Goal: Transaction & Acquisition: Download file/media

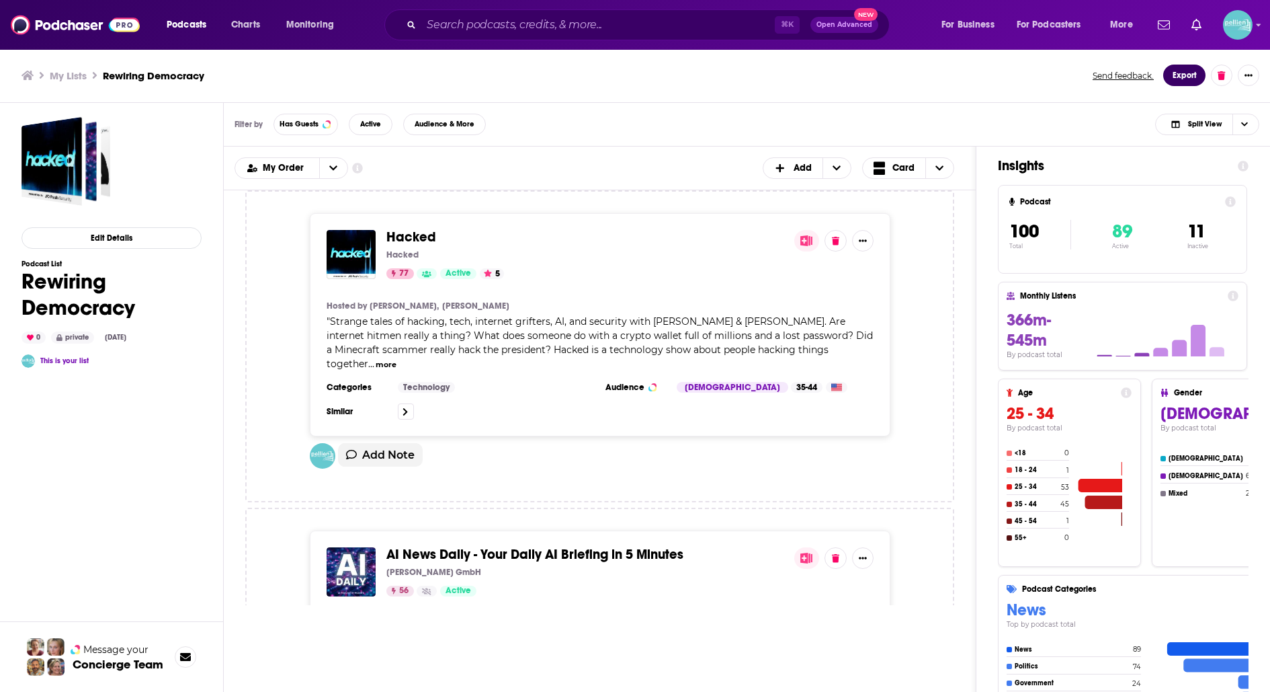
click at [1174, 73] on button "Export" at bounding box center [1185, 76] width 42 height 22
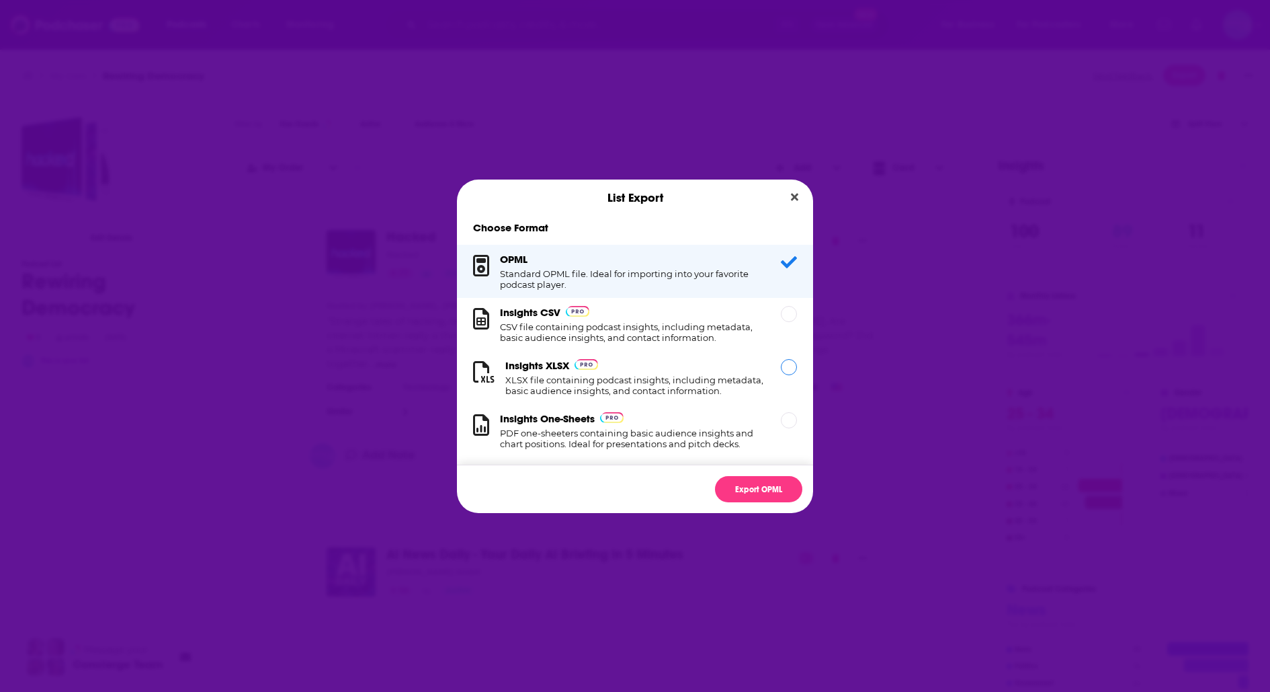
click at [645, 370] on div "Insights XLSX XLSX file containing podcast insights, including metadata, basic …" at bounding box center [634, 377] width 259 height 37
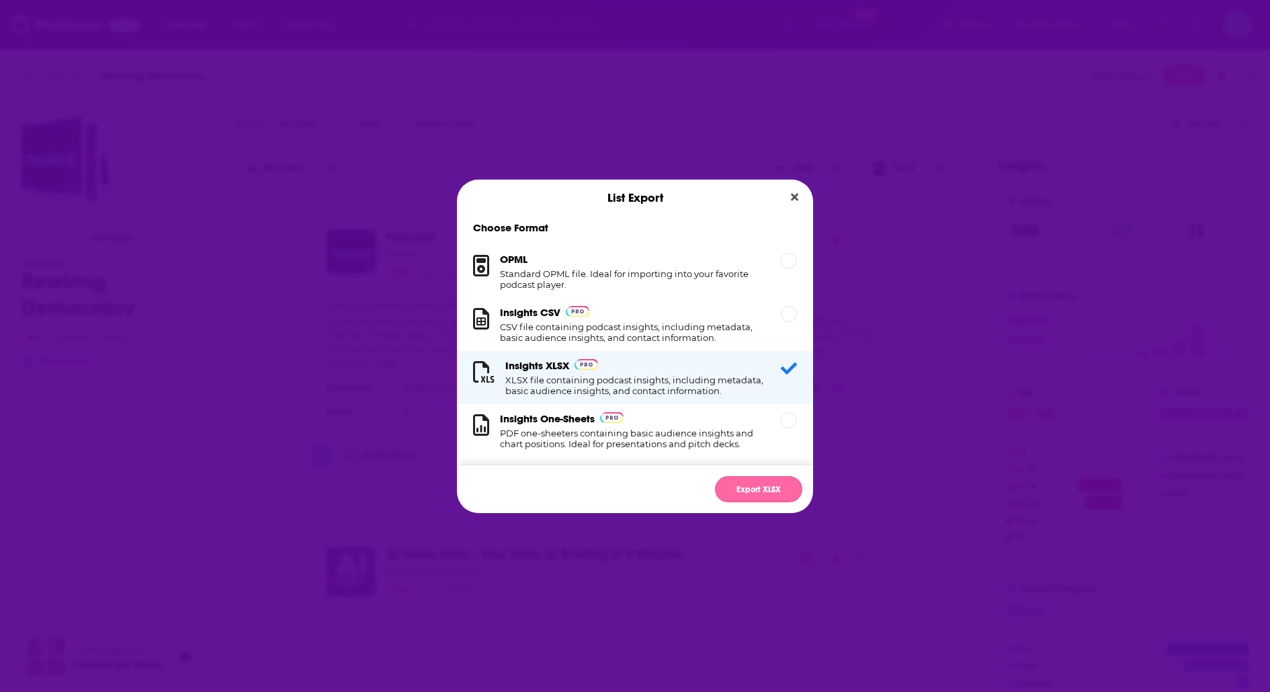
click at [749, 491] on button "Export XLSX" at bounding box center [758, 489] width 87 height 26
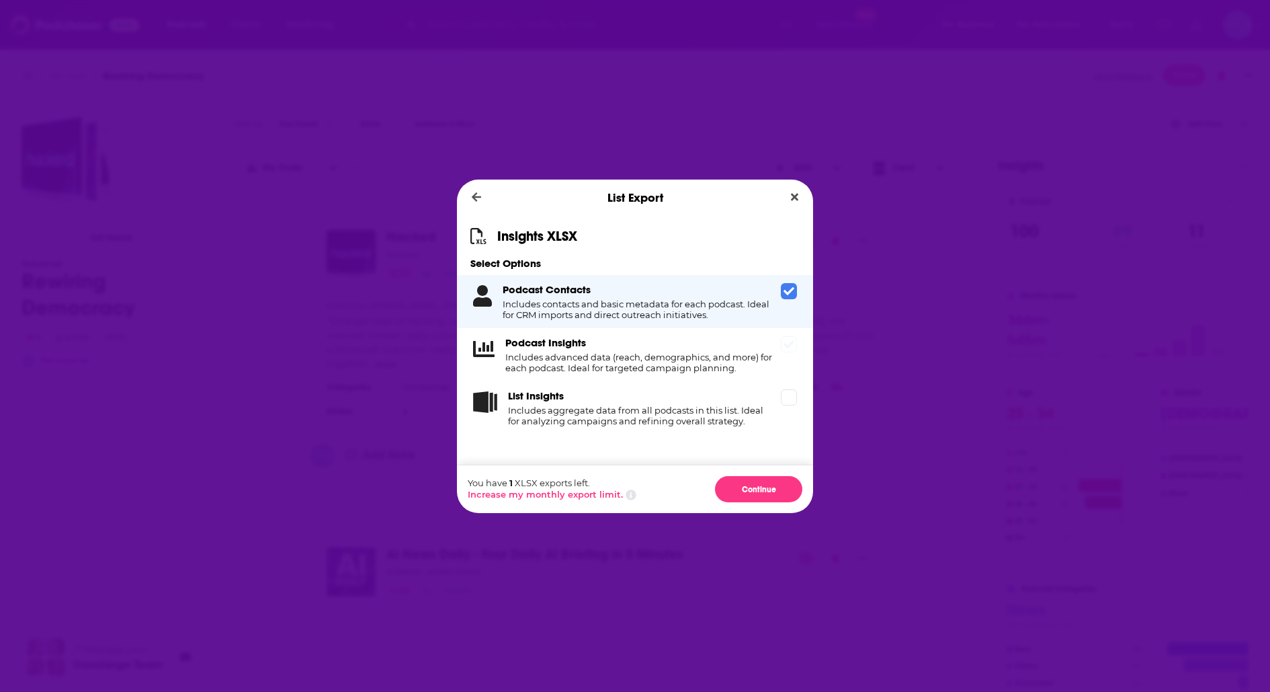
click at [790, 360] on div "Podcast Insights Includes advanced data (reach, demographics, and more) for eac…" at bounding box center [635, 354] width 356 height 53
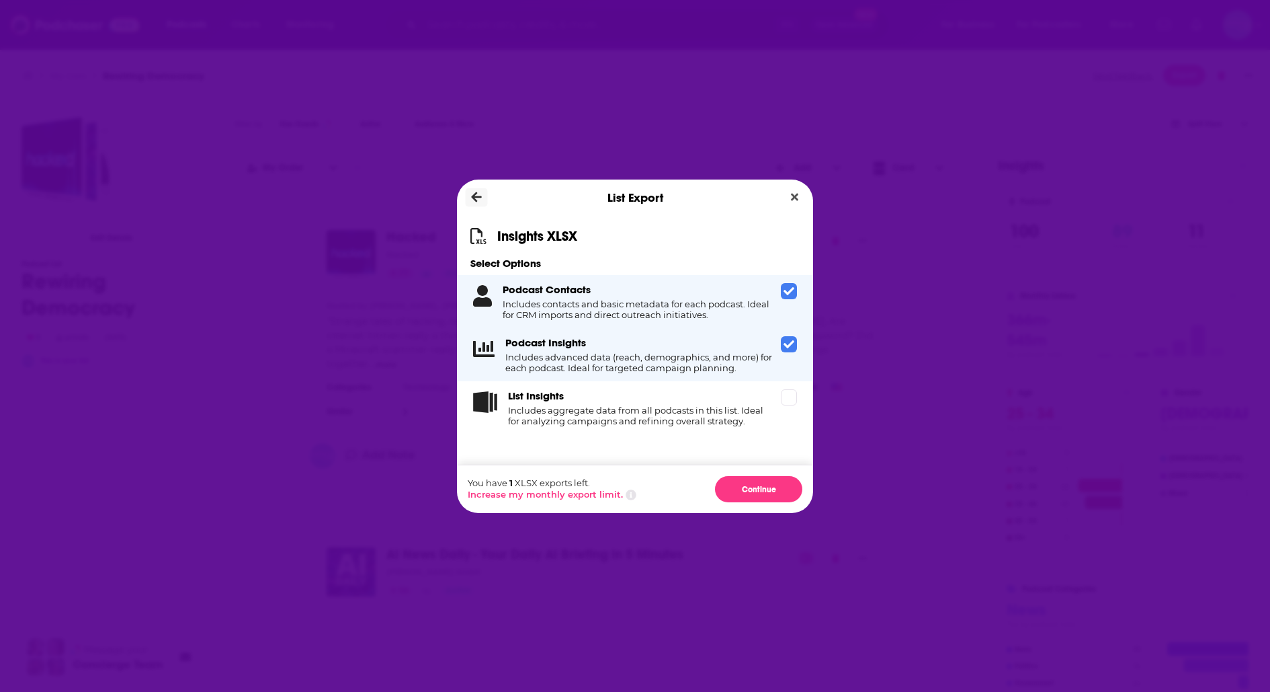
click at [480, 198] on icon "Dialog" at bounding box center [477, 197] width 10 height 12
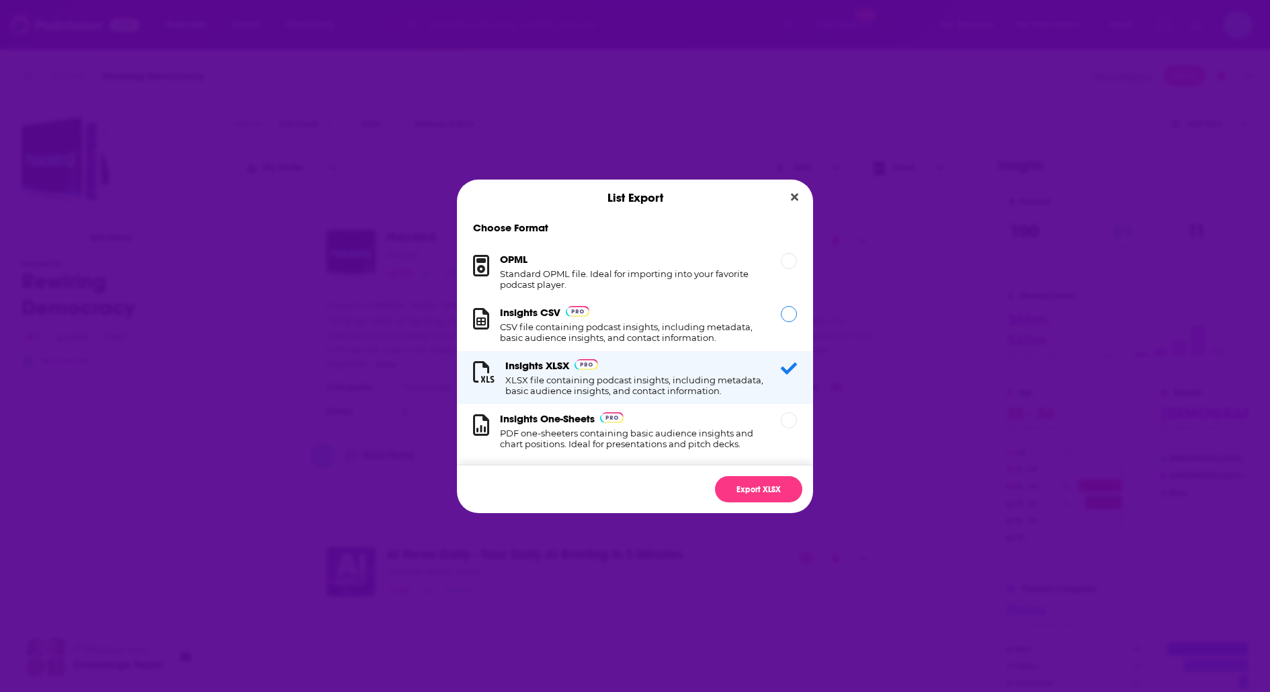
click at [671, 315] on div "Insights CSV CSV file containing podcast insights, including metadata, basic au…" at bounding box center [632, 324] width 265 height 37
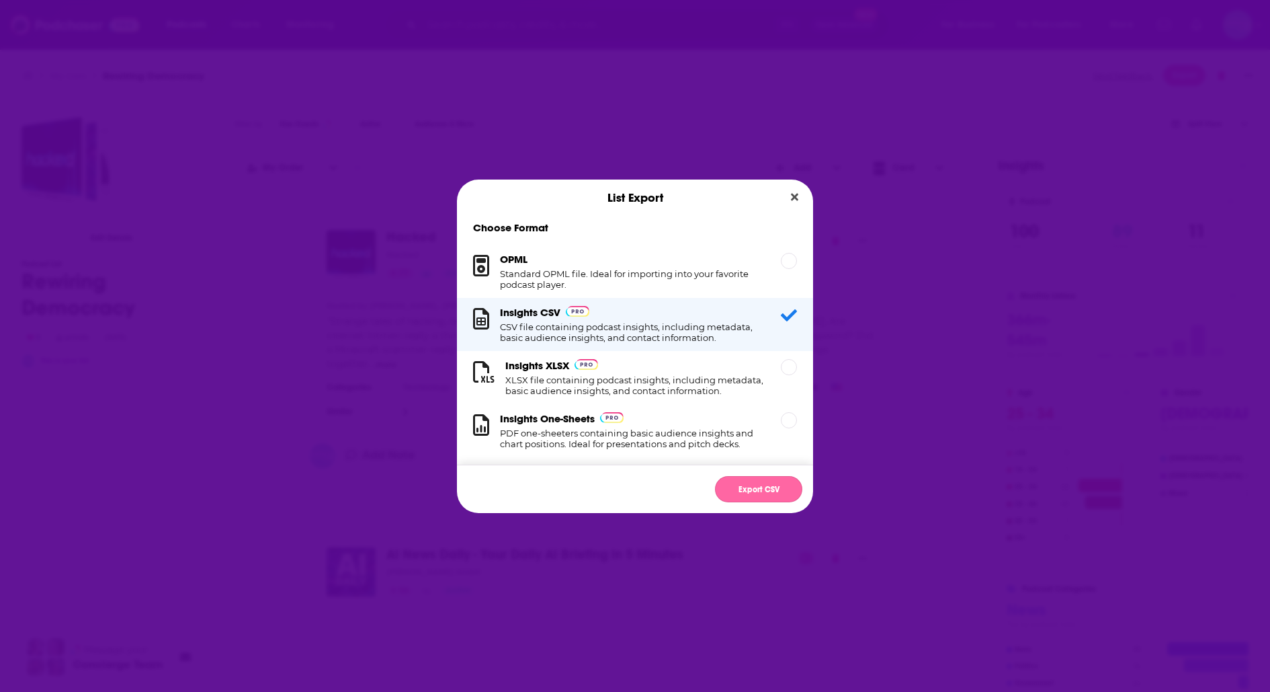
click at [777, 495] on button "Export CSV" at bounding box center [758, 489] width 87 height 26
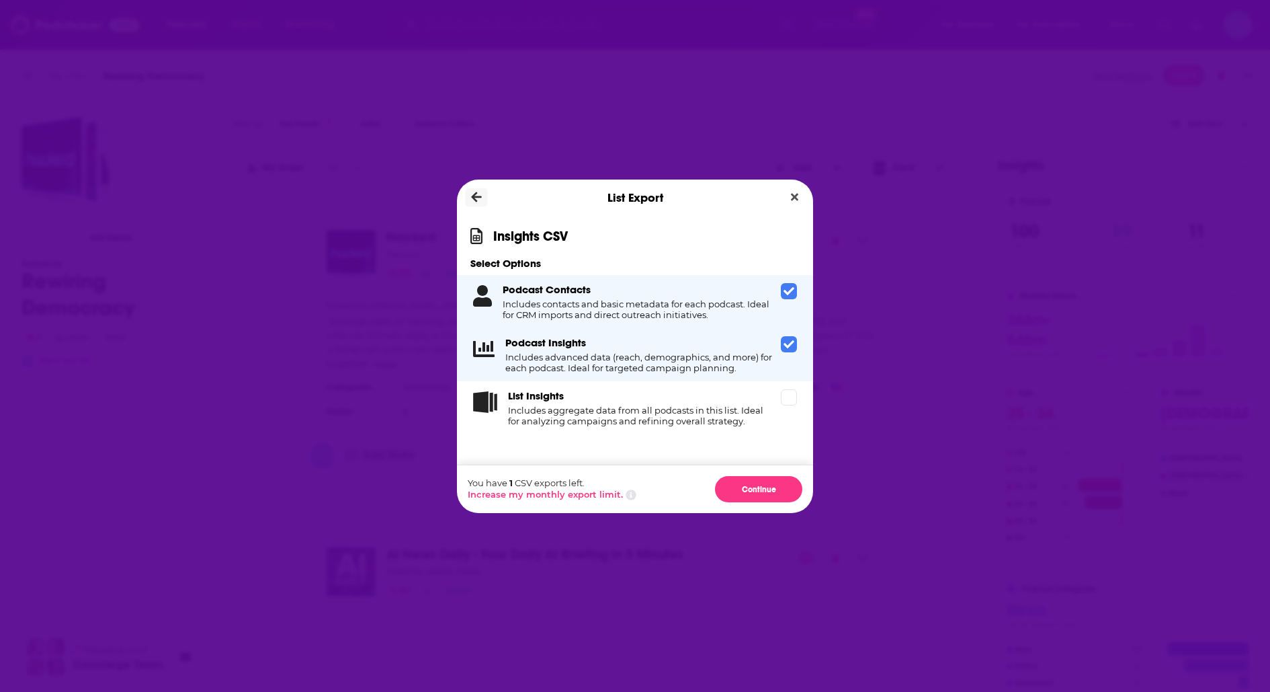
click at [475, 194] on icon "Dialog" at bounding box center [477, 197] width 10 height 10
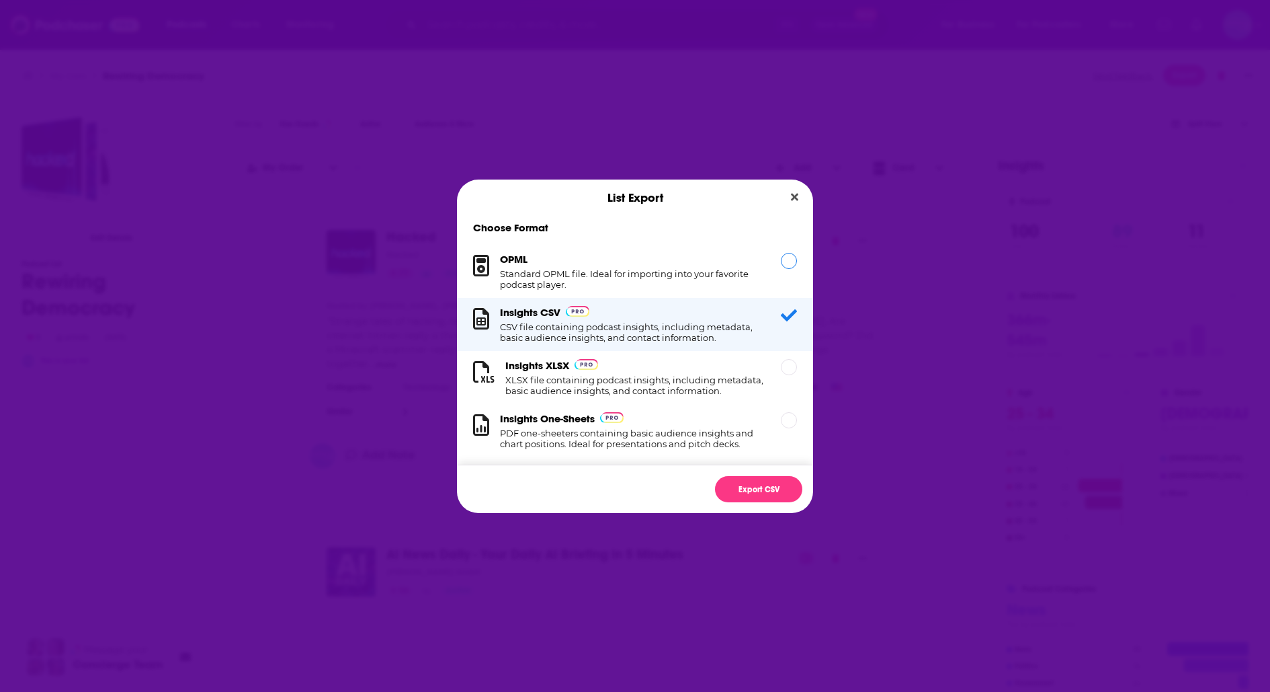
click at [663, 266] on div "OPML Standard OPML file. Ideal for importing into your favorite podcast player." at bounding box center [632, 271] width 265 height 37
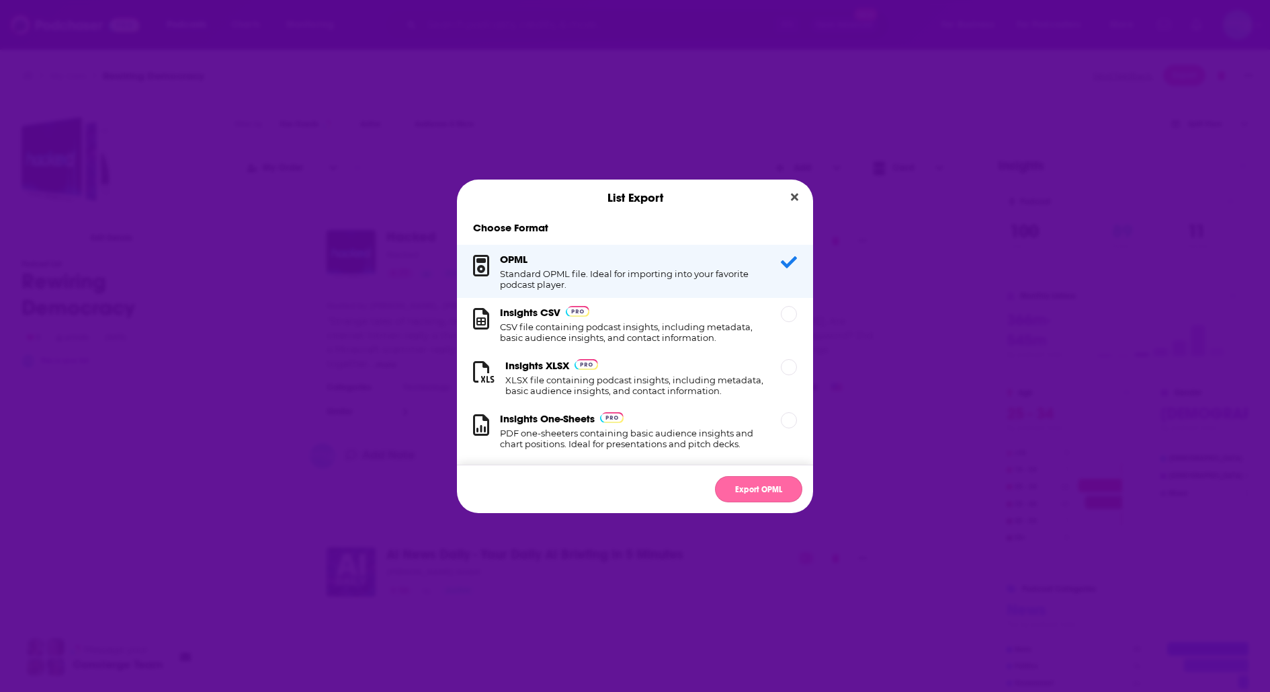
click at [778, 490] on button "Export OPML" at bounding box center [758, 489] width 87 height 26
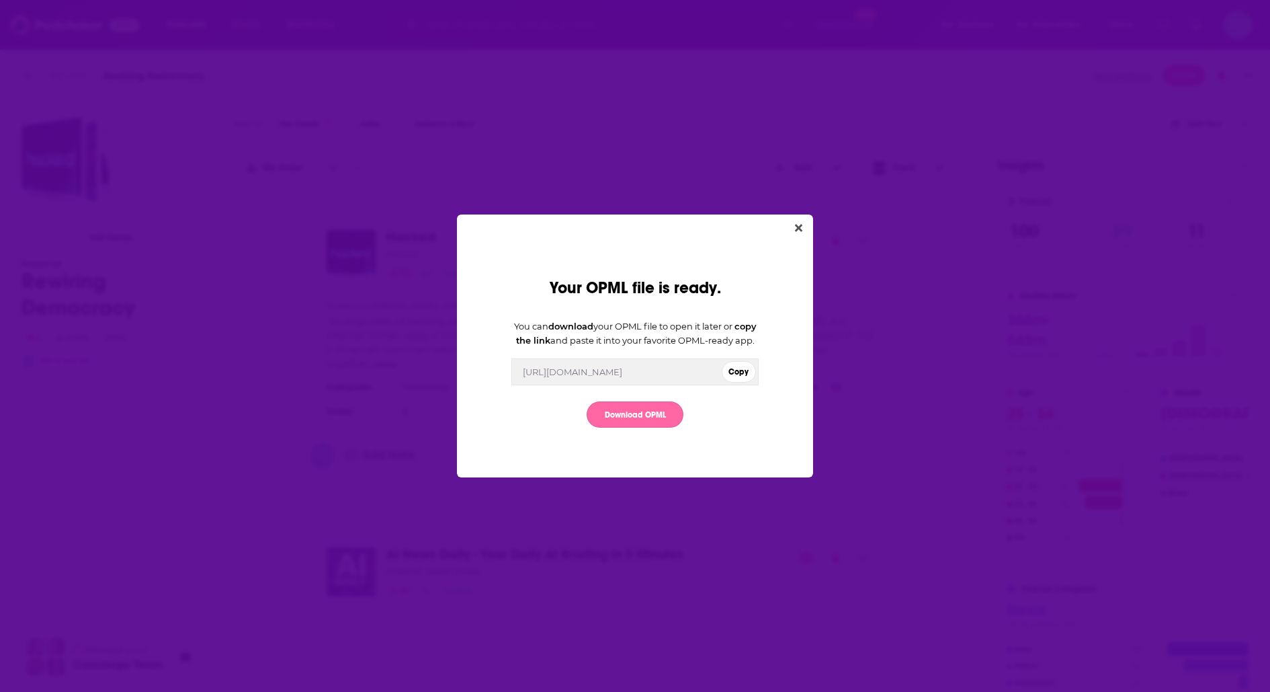
click at [670, 422] on link "Download OPML" at bounding box center [635, 414] width 97 height 26
click at [799, 222] on icon "Close" at bounding box center [798, 227] width 7 height 11
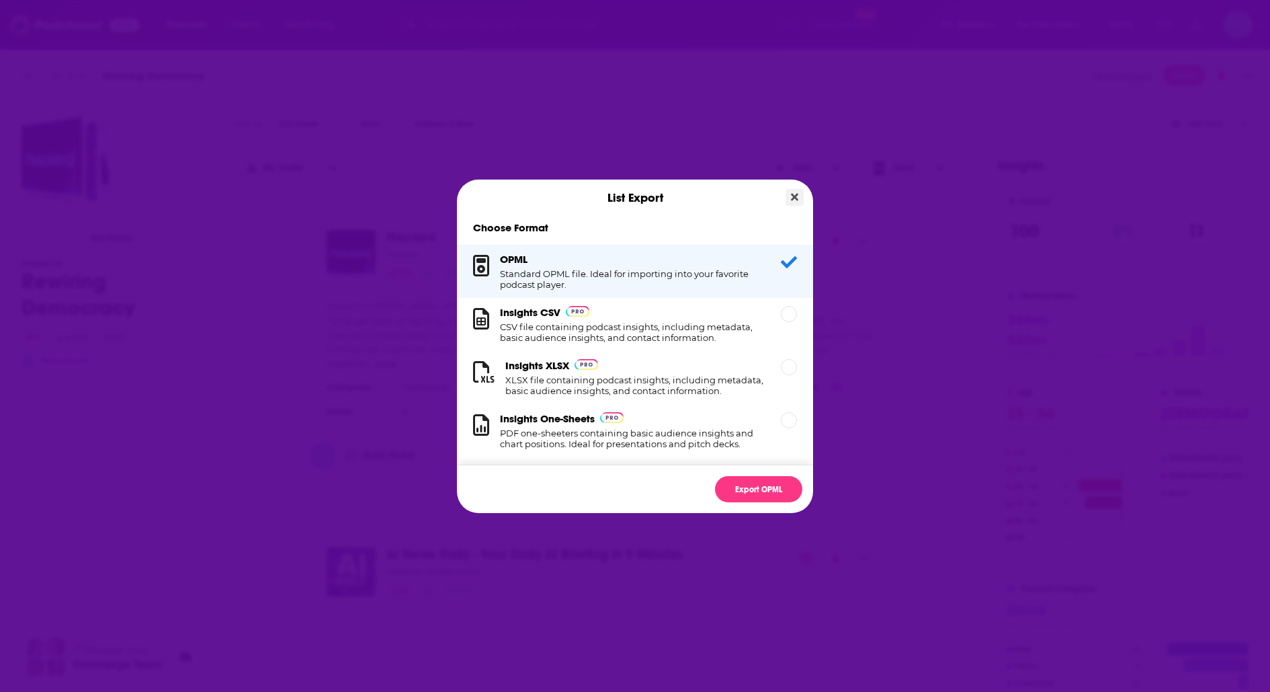
click at [792, 190] on button "Close" at bounding box center [795, 197] width 18 height 17
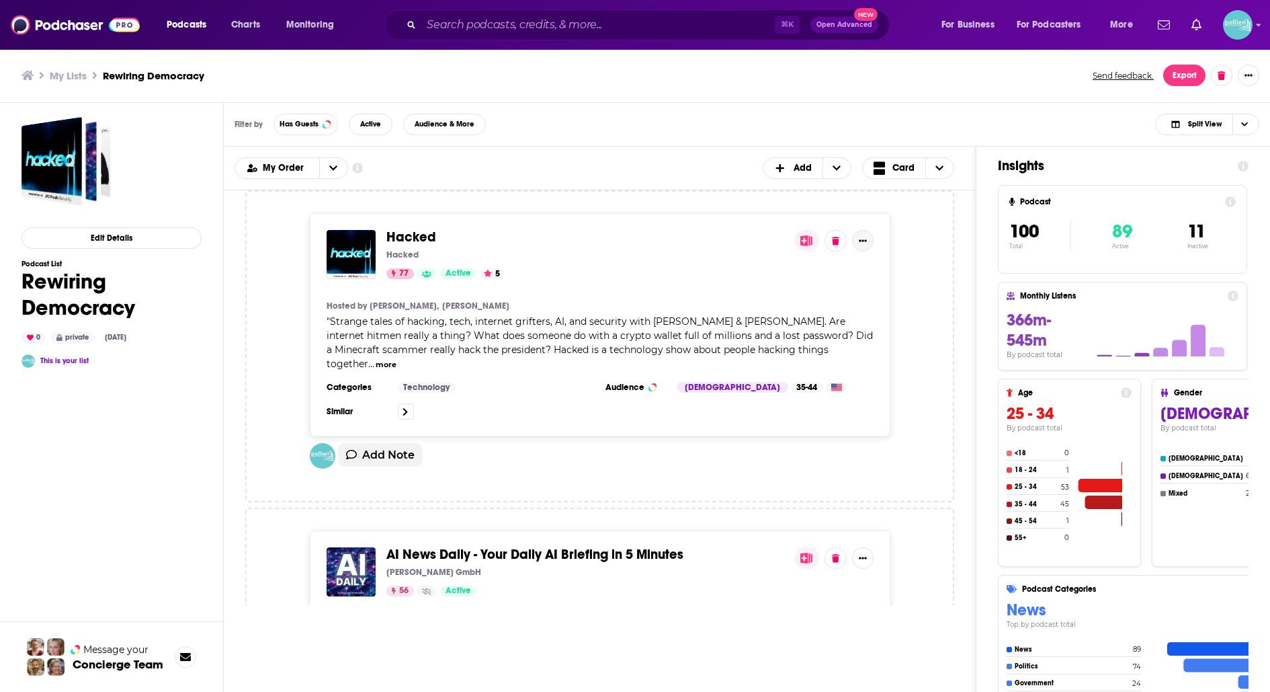
click at [870, 243] on button "Show More Button" at bounding box center [863, 241] width 22 height 22
click at [1242, 17] on img "Logged in as JessicaPellien" at bounding box center [1238, 25] width 30 height 30
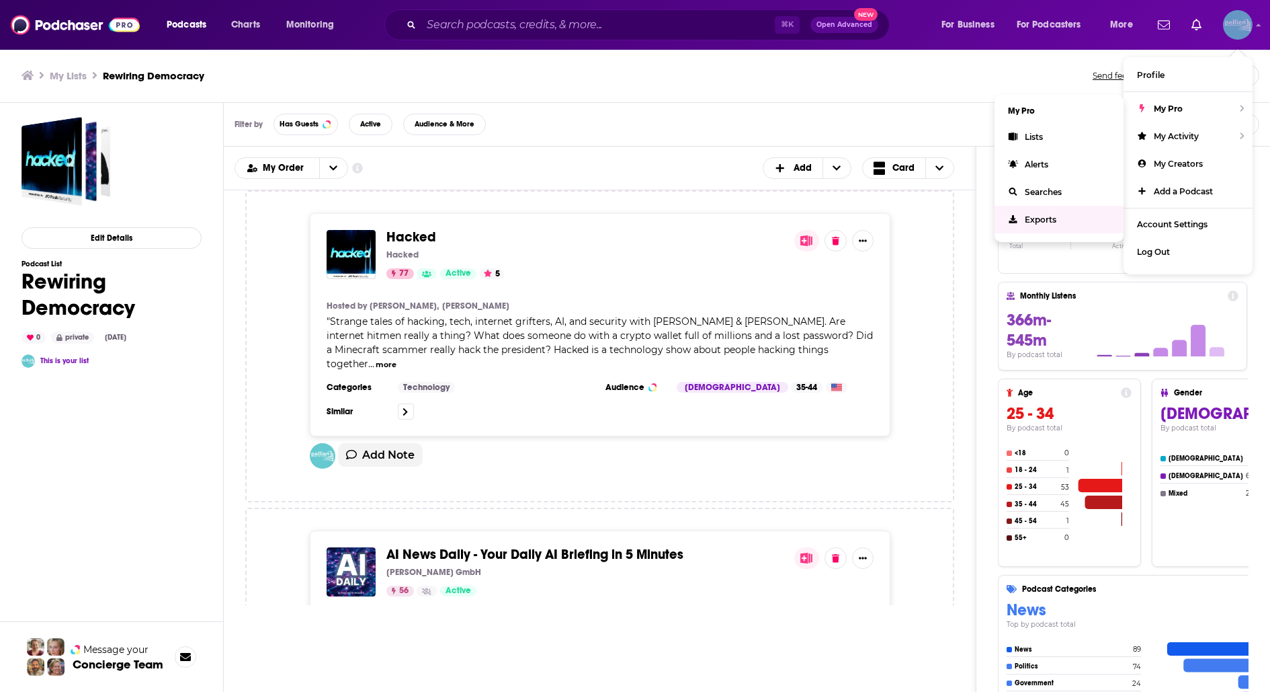
click at [1071, 223] on link "Exports" at bounding box center [1059, 220] width 129 height 28
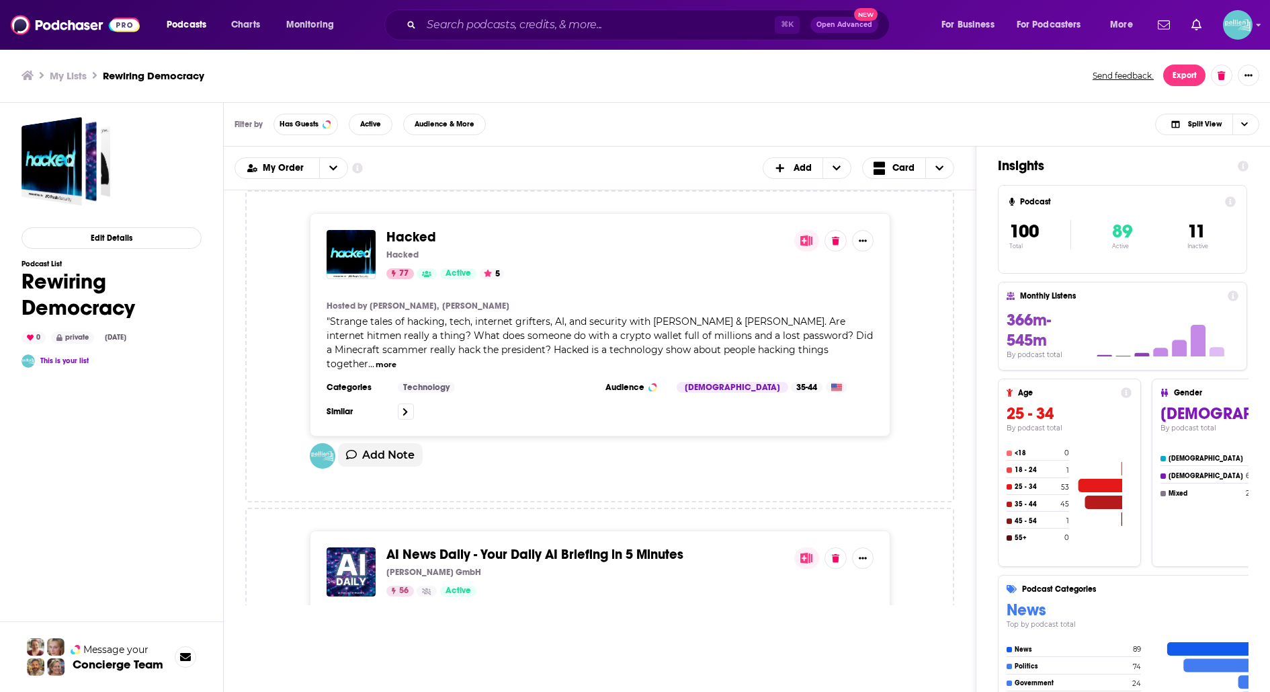
click at [423, 242] on span "Hacked" at bounding box center [411, 237] width 50 height 17
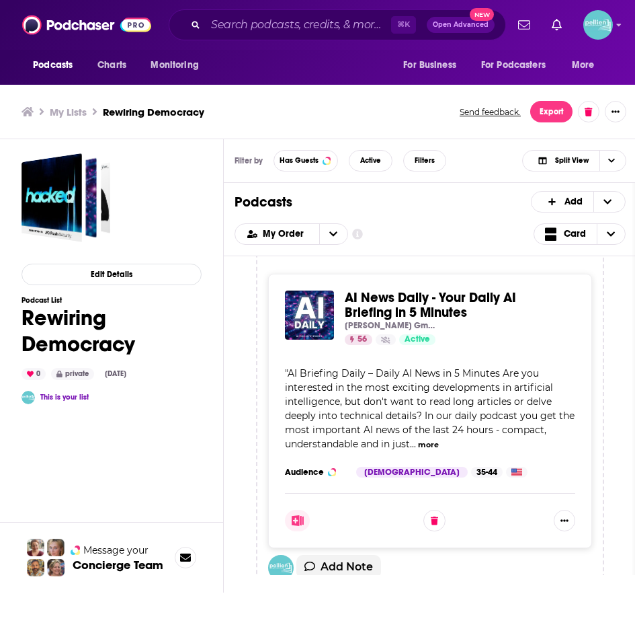
scroll to position [386, 0]
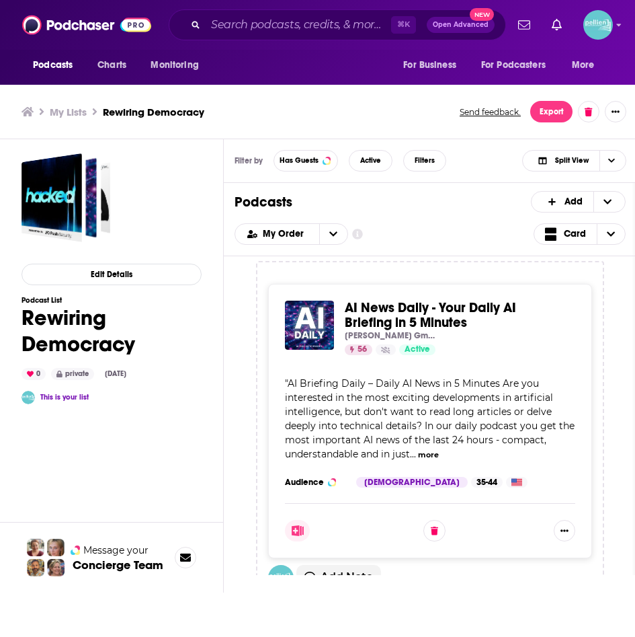
click at [378, 307] on span "AI News Daily - Your Daily AI Briefing in 5 Minutes" at bounding box center [430, 315] width 171 height 32
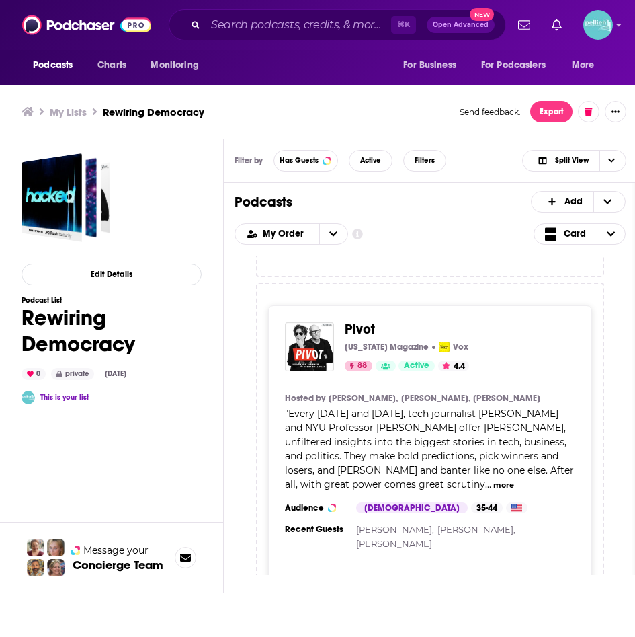
scroll to position [780, 0]
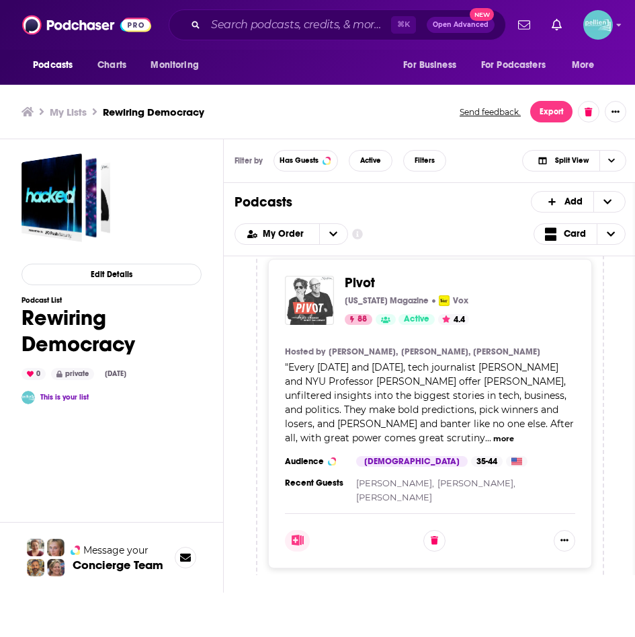
click at [327, 287] on img "Pivot" at bounding box center [309, 300] width 49 height 49
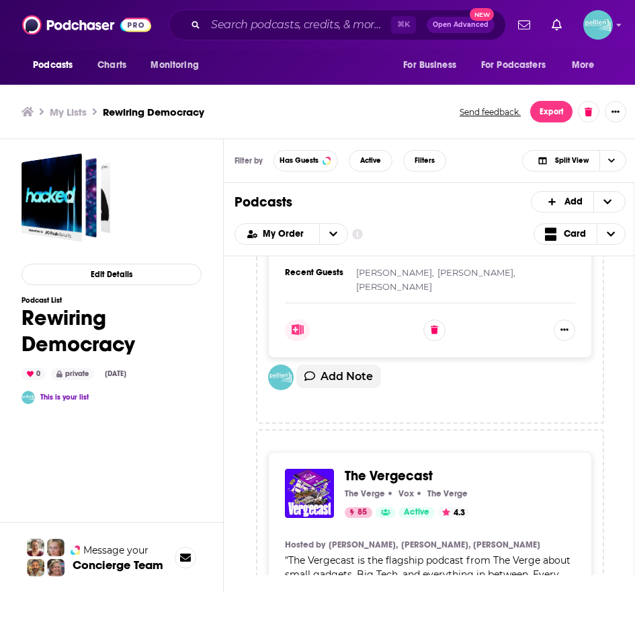
scroll to position [1009, 0]
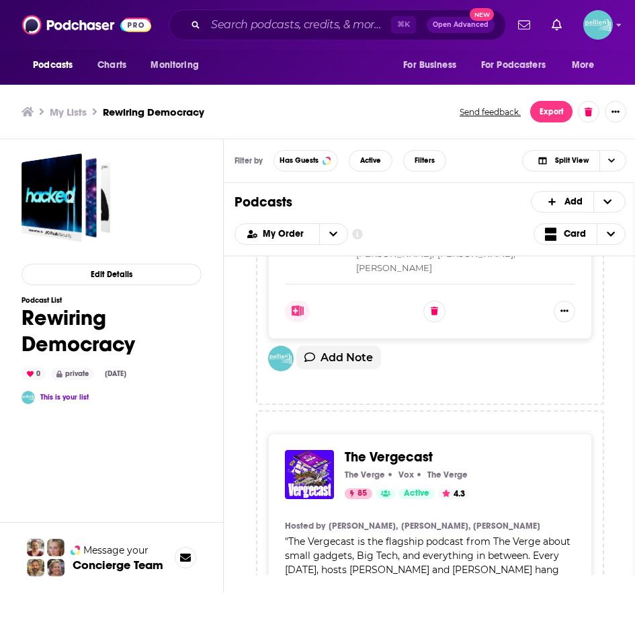
click at [345, 469] on p "The Verge" at bounding box center [365, 474] width 40 height 11
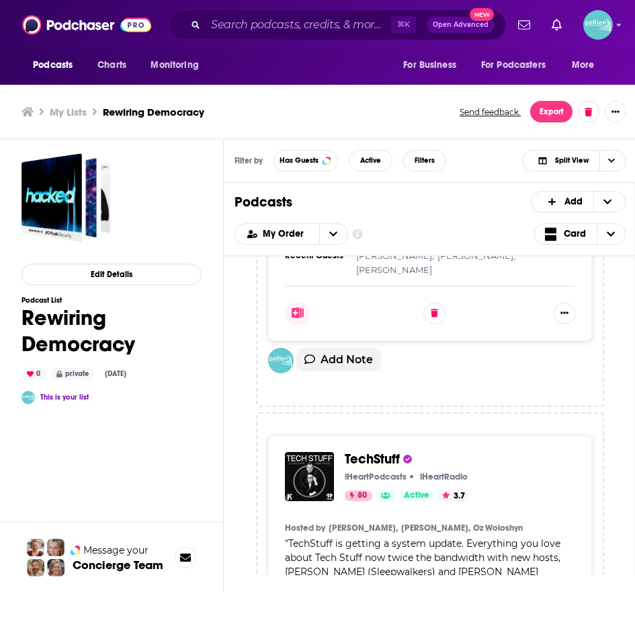
scroll to position [1446, 0]
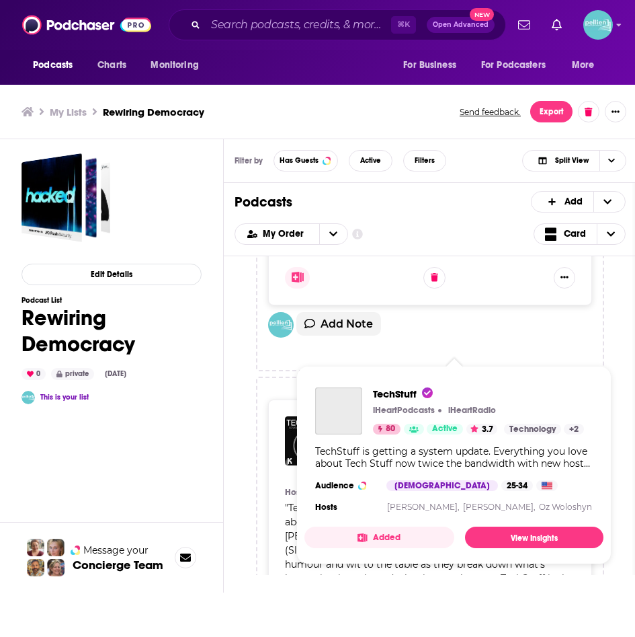
click at [374, 379] on div "TechStuff iHeartPodcasts iHeartRadio 80 Active 3.7 Categories Technology + 2 Te…" at bounding box center [453, 451] width 299 height 150
click at [370, 370] on span "TechStuff iHeartPodcasts iHeartRadio 80 Active 3.7 Categories Technology + 2 Te…" at bounding box center [453, 465] width 299 height 198
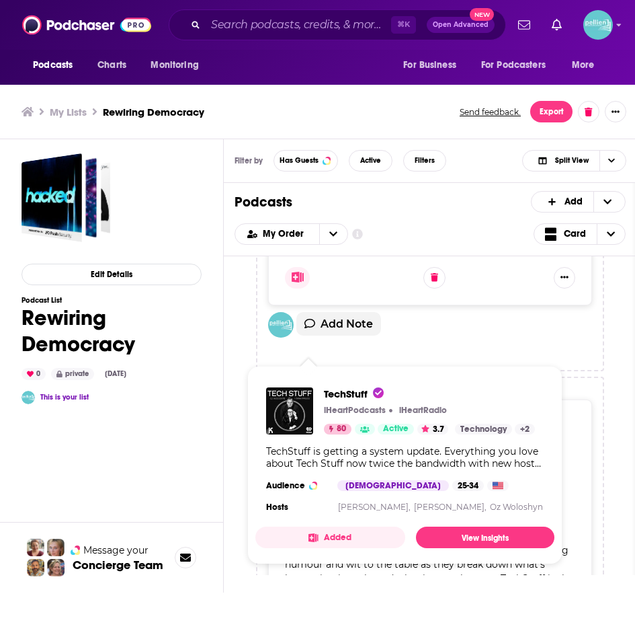
click at [287, 382] on div "TechStuff iHeartPodcasts iHeartRadio 80 Active 3.7 Categories Technology + 2 Te…" at bounding box center [404, 451] width 299 height 150
click at [356, 391] on span "TechStuff" at bounding box center [354, 393] width 60 height 13
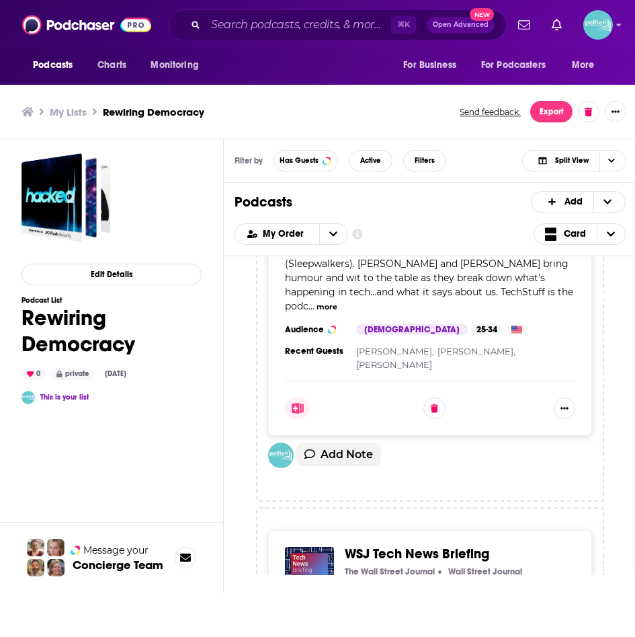
scroll to position [1733, 0]
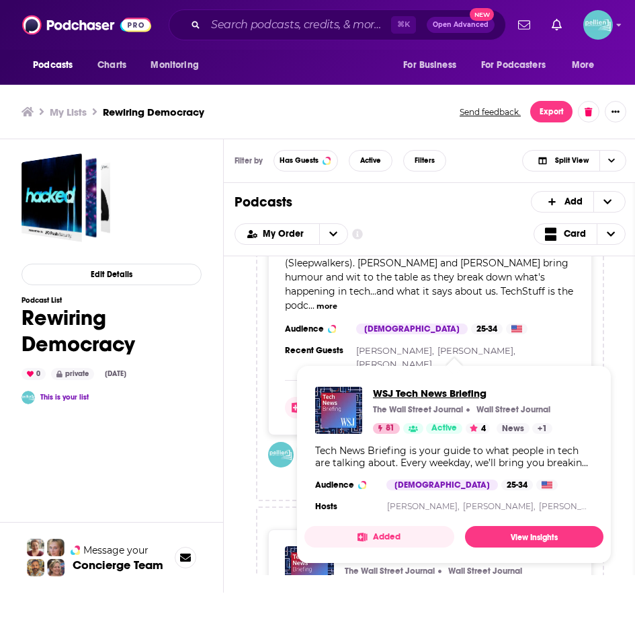
click at [398, 395] on span "WSJ Tech News Briefing" at bounding box center [462, 392] width 179 height 13
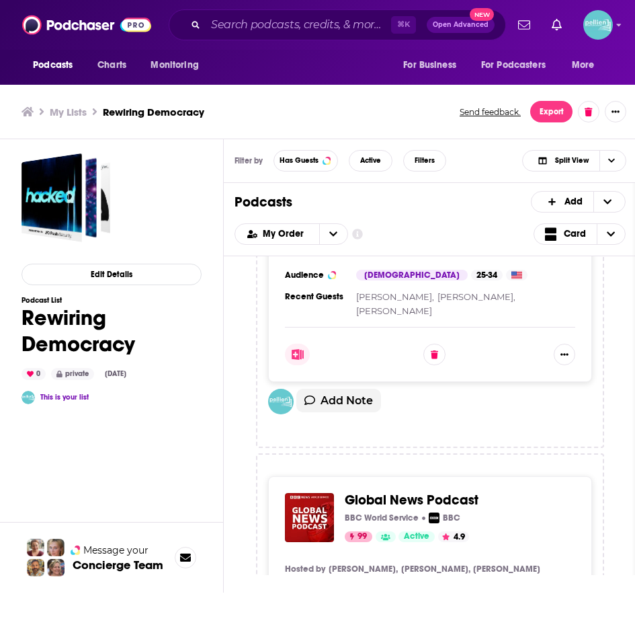
scroll to position [2219, 0]
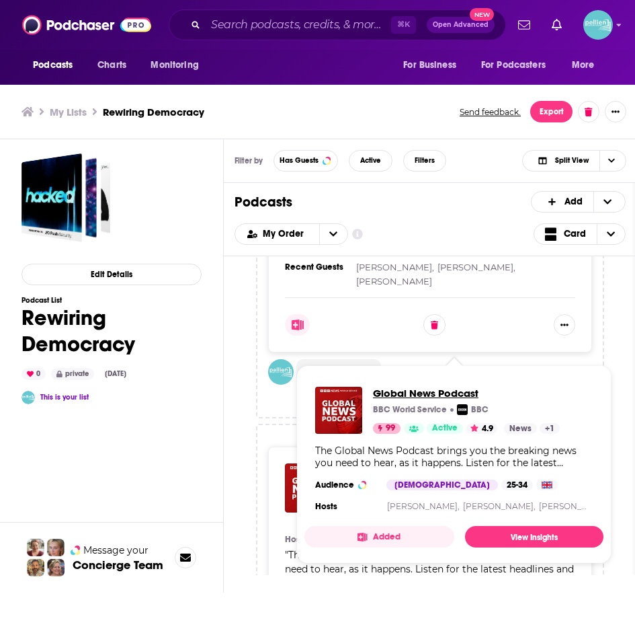
click at [376, 389] on span "Global News Podcast" at bounding box center [466, 392] width 187 height 13
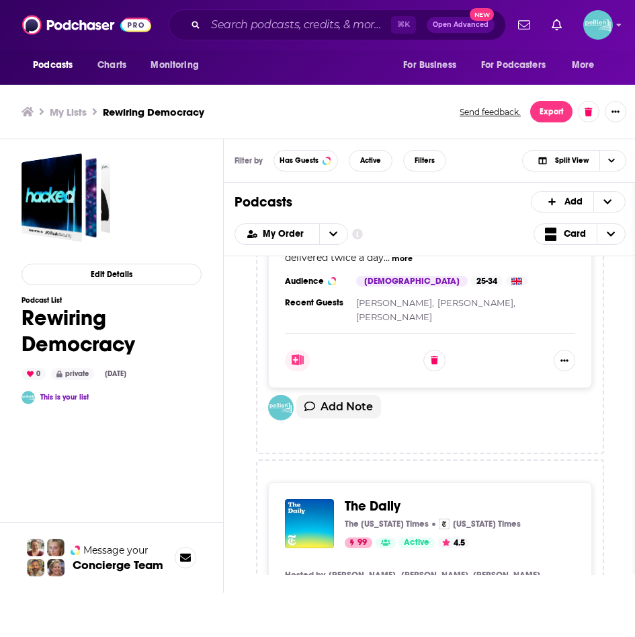
scroll to position [2600, 0]
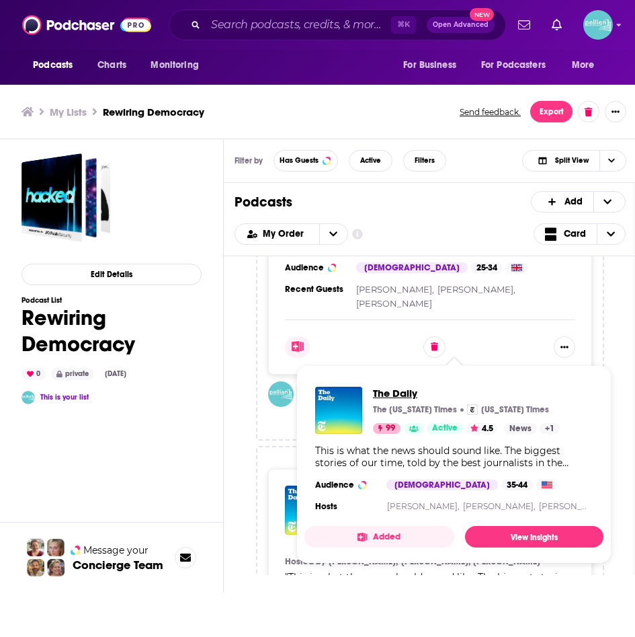
click at [382, 395] on span "The Daily" at bounding box center [466, 392] width 187 height 13
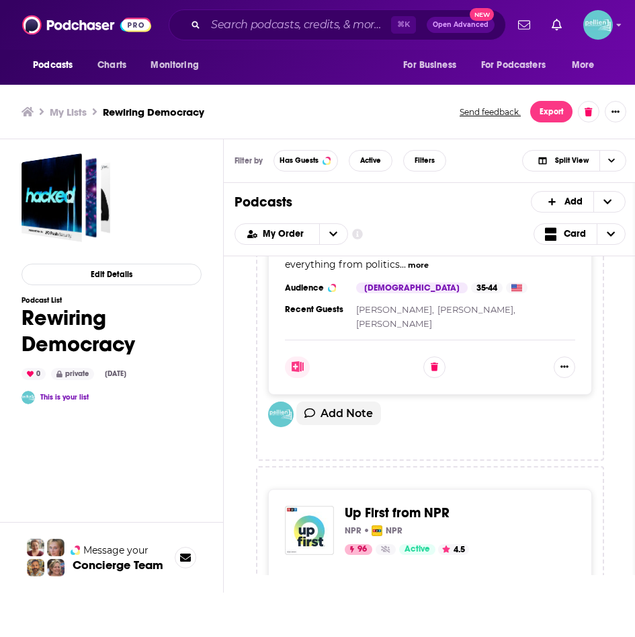
scroll to position [2993, 0]
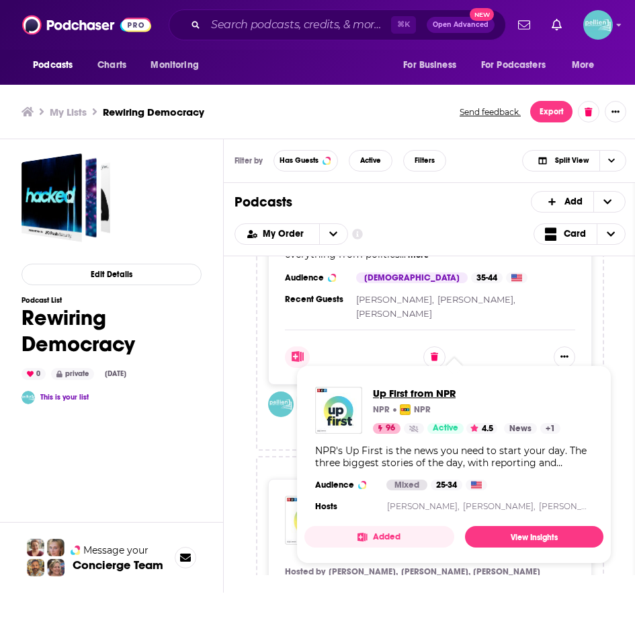
click at [399, 393] on span "Up First from NPR" at bounding box center [467, 392] width 188 height 13
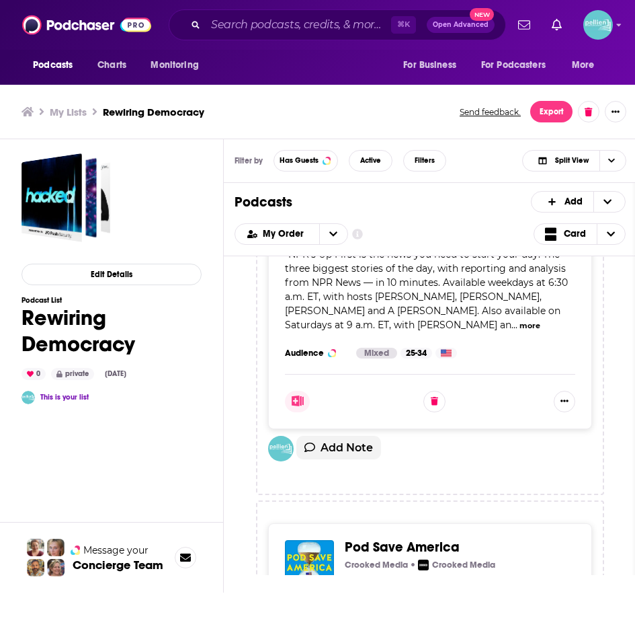
scroll to position [3339, 0]
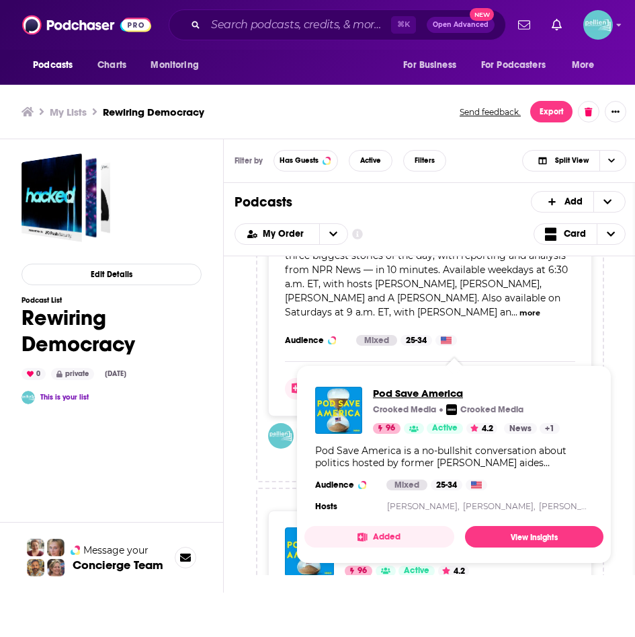
click at [404, 388] on span "Pod Save America" at bounding box center [466, 392] width 187 height 13
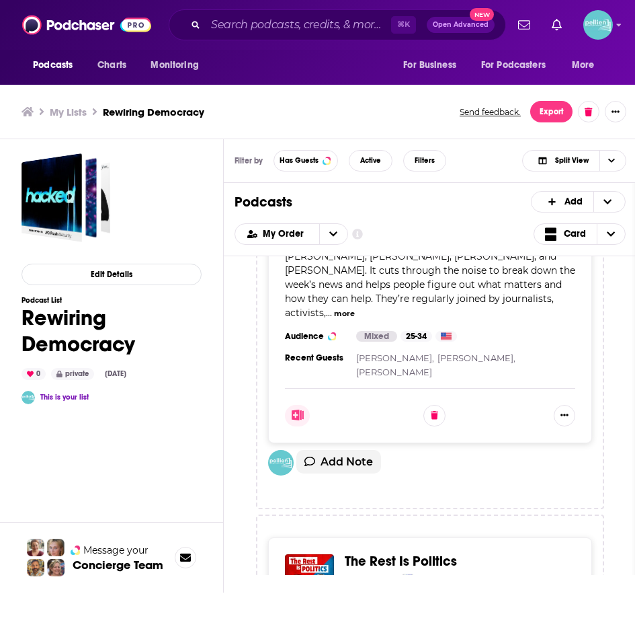
scroll to position [3735, 0]
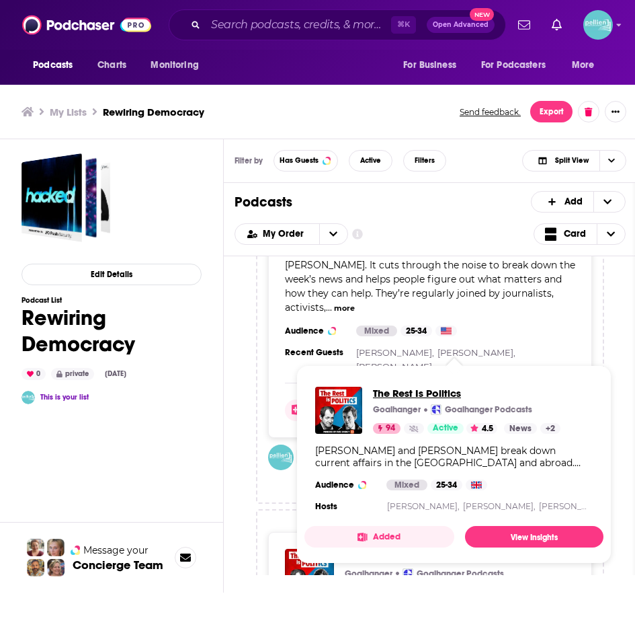
click at [397, 395] on span "The Rest Is Politics" at bounding box center [467, 392] width 188 height 13
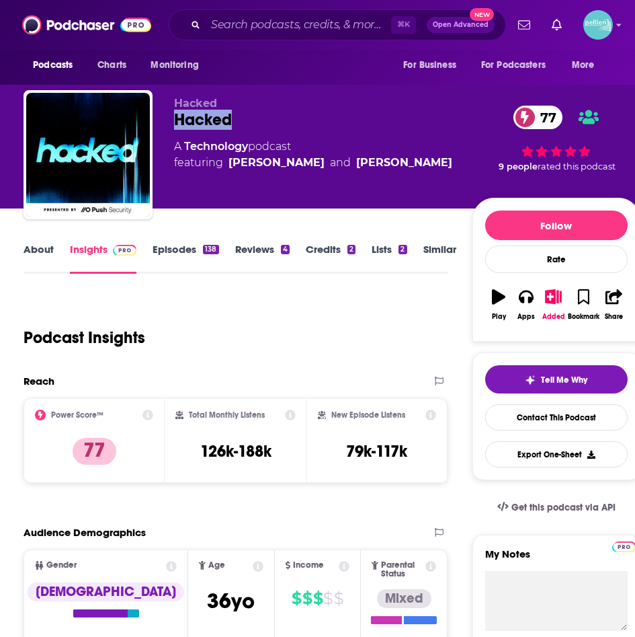
drag, startPoint x: 248, startPoint y: 118, endPoint x: 176, endPoint y: 117, distance: 71.9
click at [176, 117] on div "Hacked 77" at bounding box center [323, 120] width 298 height 20
copy h2 "Hacked"
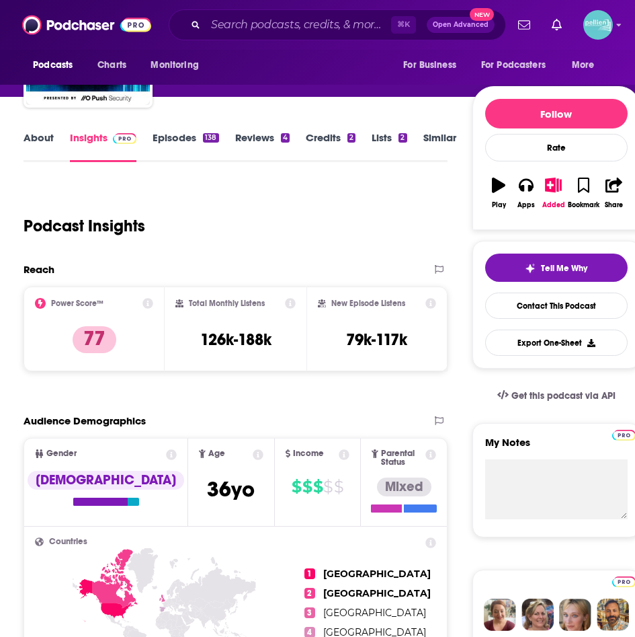
scroll to position [99, 0]
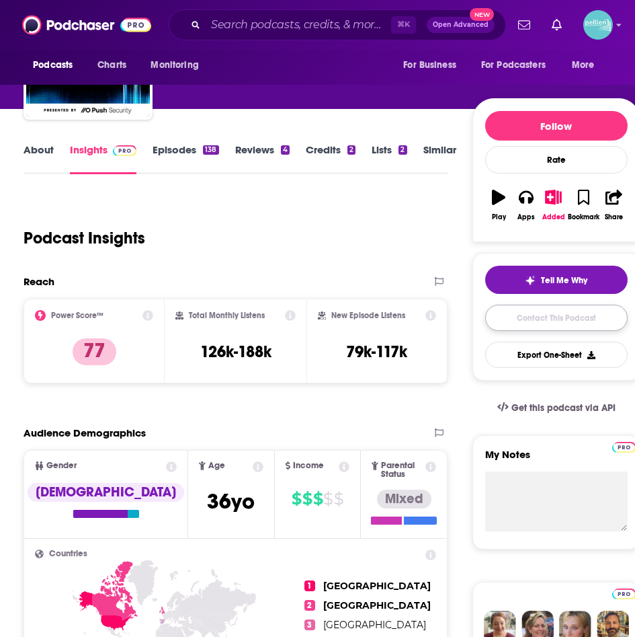
click at [524, 313] on link "Contact This Podcast" at bounding box center [556, 317] width 142 height 26
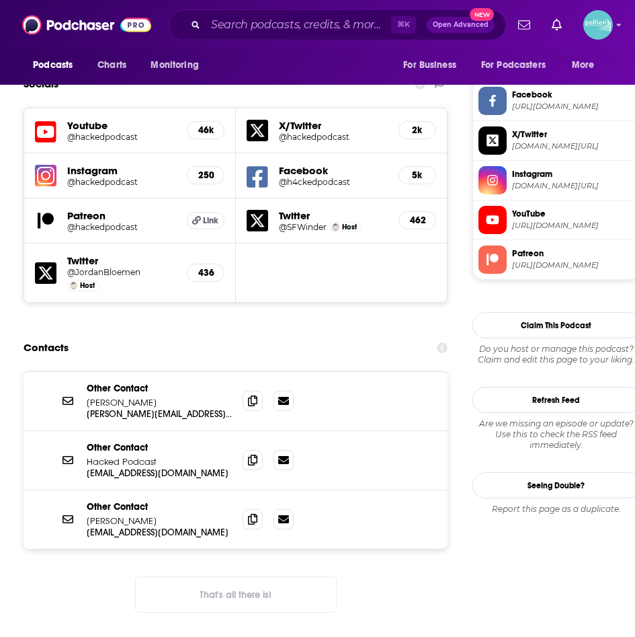
scroll to position [1134, 0]
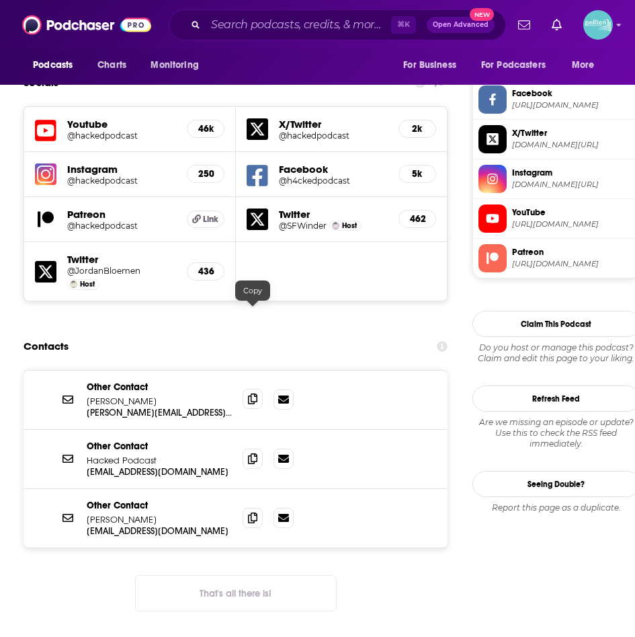
click at [245, 389] on span at bounding box center [253, 399] width 20 height 20
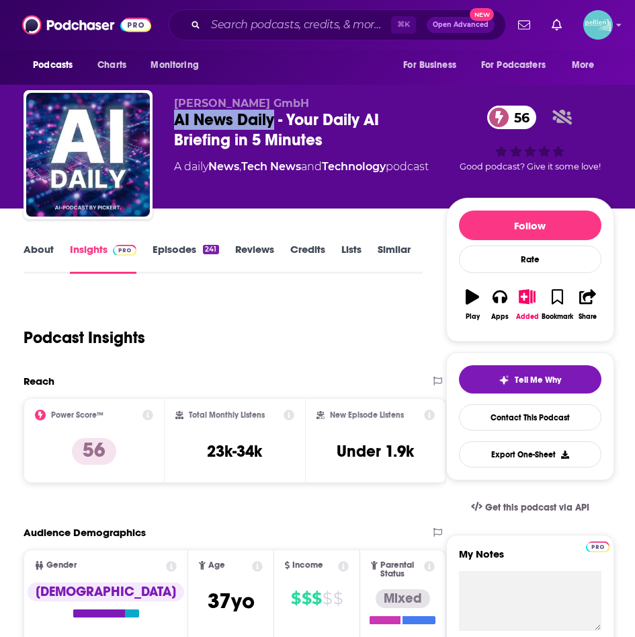
drag, startPoint x: 174, startPoint y: 121, endPoint x: 272, endPoint y: 122, distance: 98.1
click at [272, 122] on div "AI News Daily - Your Daily AI Briefing in 5 Minutes 56" at bounding box center [310, 130] width 272 height 40
copy h2 "AI News Daily"
click at [528, 421] on link "Contact This Podcast" at bounding box center [530, 417] width 142 height 26
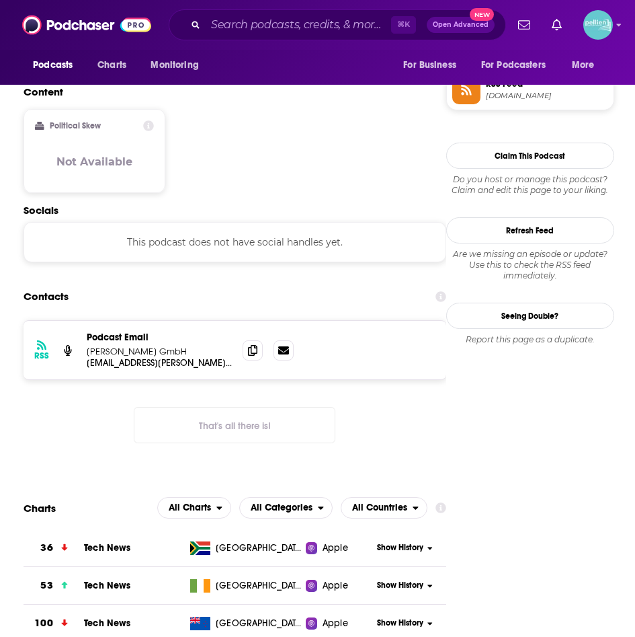
scroll to position [995, 0]
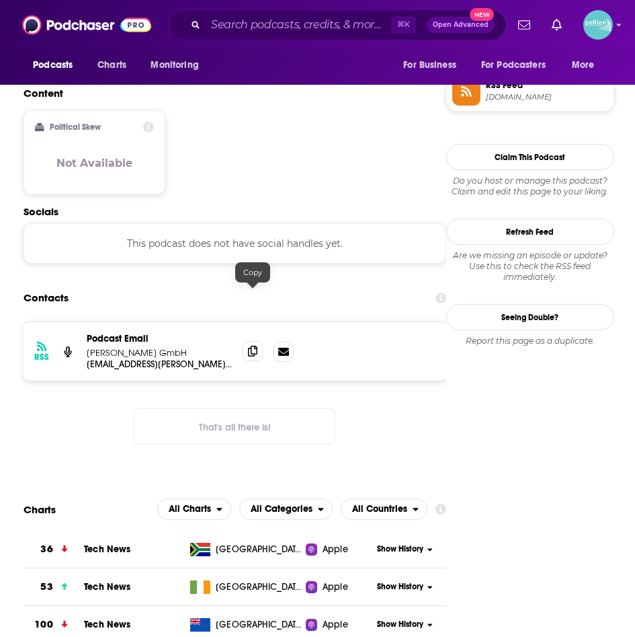
click at [250, 341] on span at bounding box center [253, 351] width 20 height 20
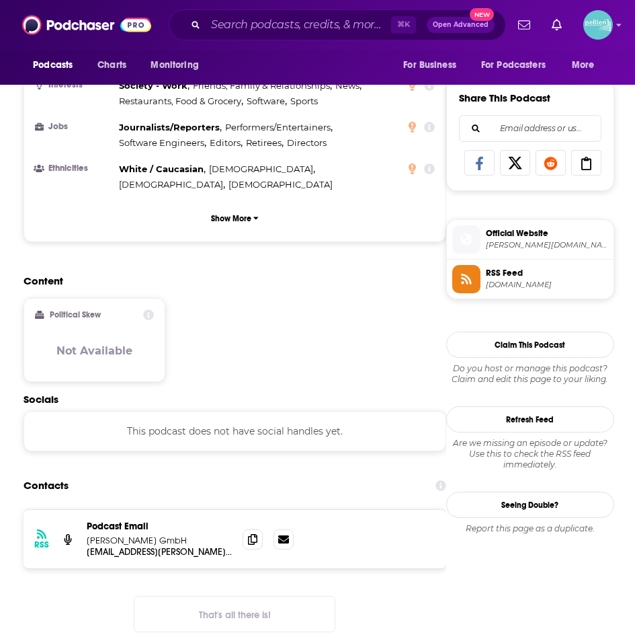
scroll to position [809, 0]
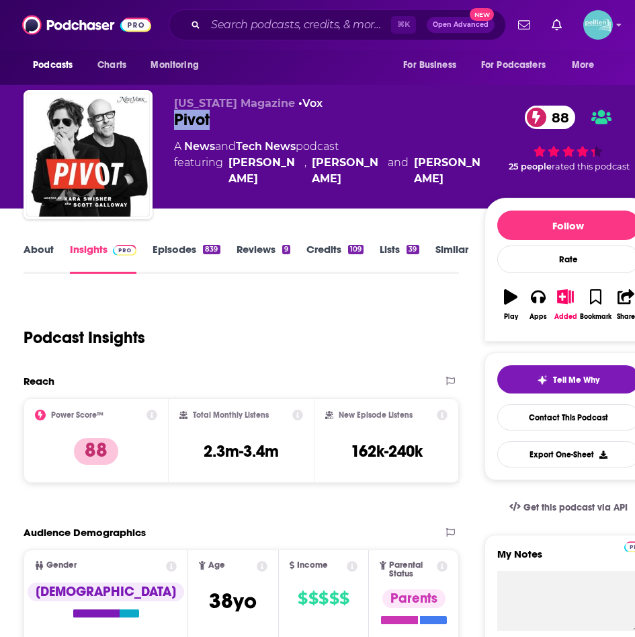
drag, startPoint x: 220, startPoint y: 118, endPoint x: 167, endPoint y: 120, distance: 53.1
click at [167, 120] on div "New York Magazine • Vox Pivot 88 A News and Tech News podcast featuring Kara Sw…" at bounding box center [338, 157] width 628 height 134
copy h2 "Pivot"
click at [555, 417] on link "Contact This Podcast" at bounding box center [568, 417] width 142 height 26
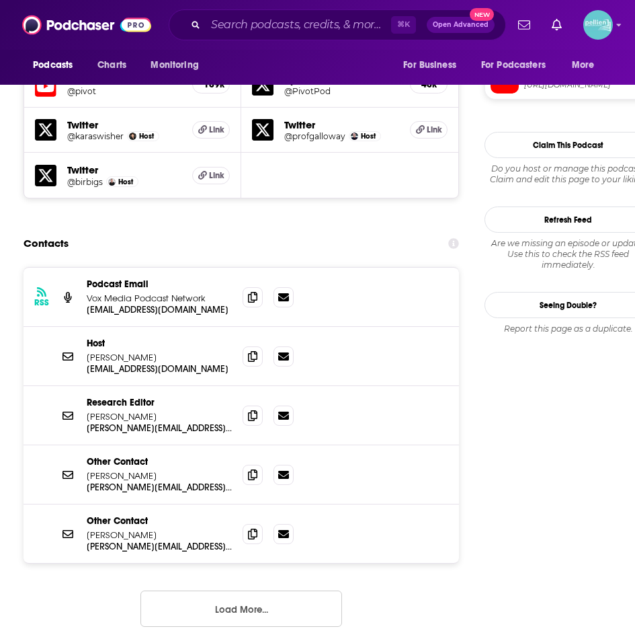
scroll to position [1138, 0]
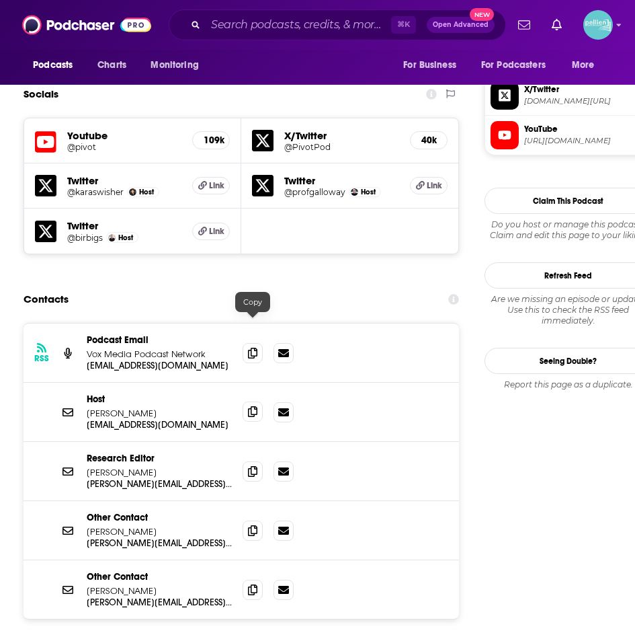
click at [257, 401] on span at bounding box center [253, 411] width 20 height 20
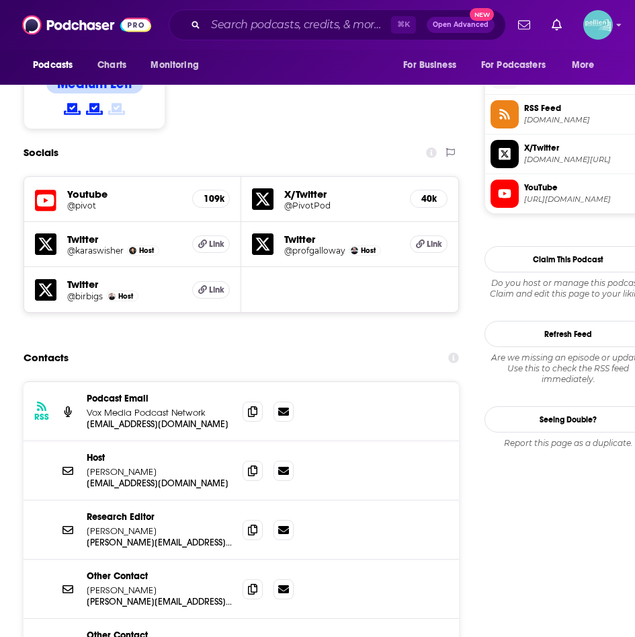
scroll to position [1090, 0]
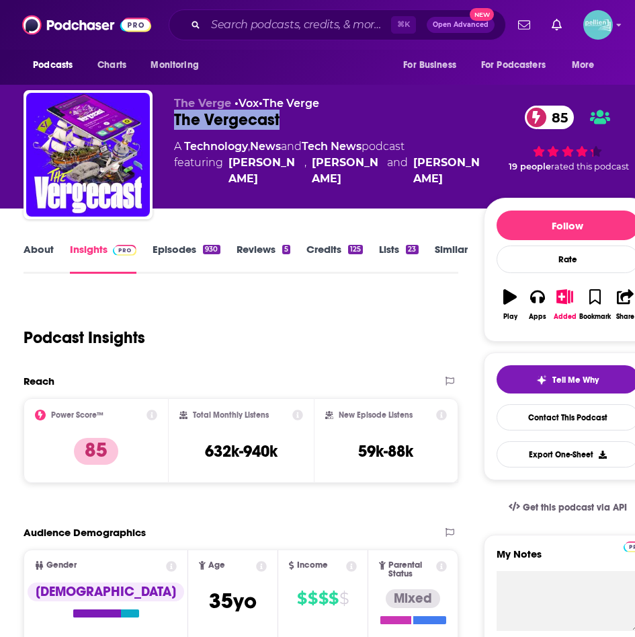
drag, startPoint x: 288, startPoint y: 114, endPoint x: 158, endPoint y: 116, distance: 130.4
click at [158, 116] on div "The Verge • Vox • The Verge The Vergecast 85 A Technology , News and Tech News …" at bounding box center [338, 157] width 628 height 134
copy h2 "The Vergecast"
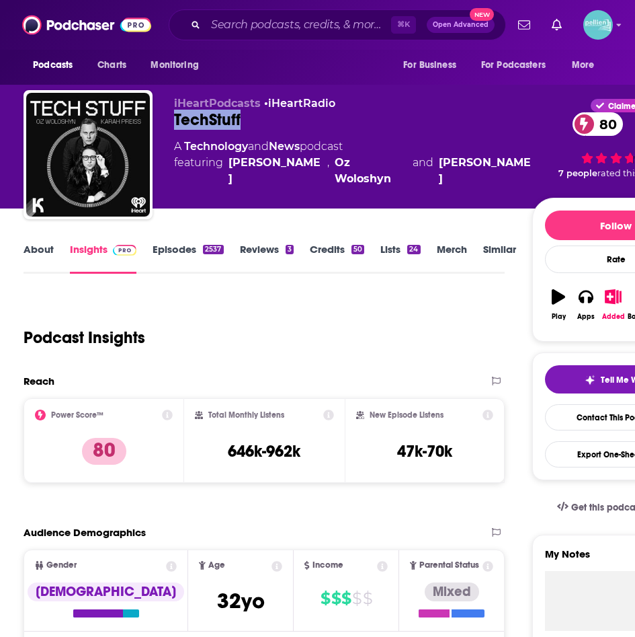
drag, startPoint x: 251, startPoint y: 121, endPoint x: 174, endPoint y: 120, distance: 76.6
click at [174, 120] on div "TechStuff 80" at bounding box center [353, 120] width 358 height 20
copy h2 "TechStuff"
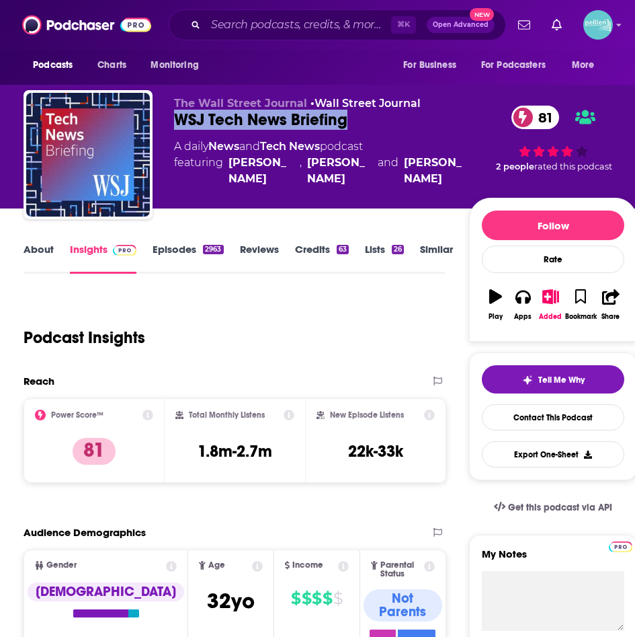
drag, startPoint x: 362, startPoint y: 120, endPoint x: 177, endPoint y: 122, distance: 184.2
click at [177, 122] on div "WSJ Tech News Briefing 81" at bounding box center [321, 120] width 295 height 20
copy h2 "WSJ Tech News Briefing"
